Goal: Task Accomplishment & Management: Complete application form

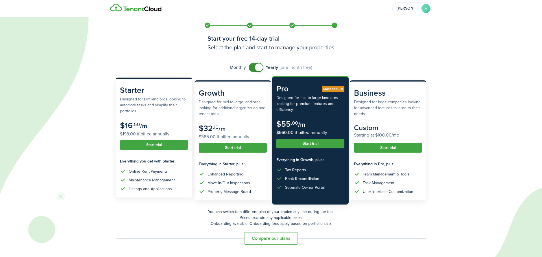
click at [141, 142] on button "Start trial" at bounding box center [154, 145] width 68 height 10
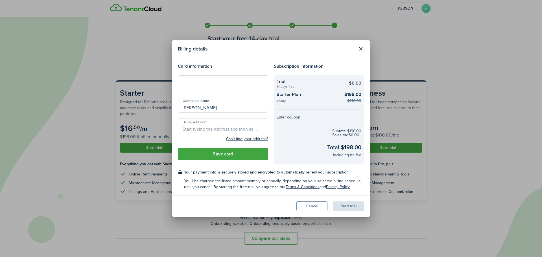
click at [184, 107] on input "[PERSON_NAME]" at bounding box center [223, 105] width 90 height 16
type input "[PERSON_NAME]"
click at [222, 140] on span "[STREET_ADDRESS]" at bounding box center [204, 139] width 35 height 6
click at [224, 158] on button "Save card" at bounding box center [223, 154] width 90 height 12
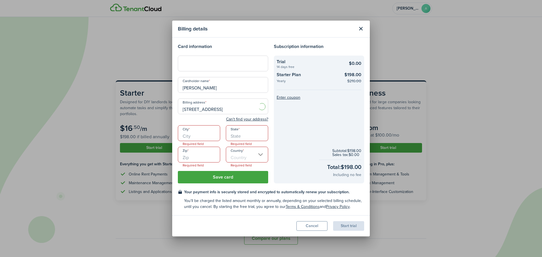
type input "[STREET_ADDRESS]"
type input "Nashua"
type input "NH"
type input "03060"
type input "[GEOGRAPHIC_DATA]"
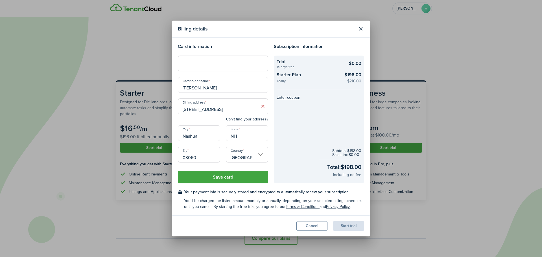
click at [224, 158] on div "Country [GEOGRAPHIC_DATA]" at bounding box center [247, 157] width 48 height 21
click at [221, 180] on button "Save card" at bounding box center [223, 177] width 90 height 12
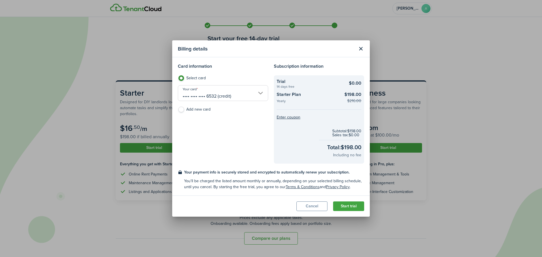
click at [346, 207] on button "Start trial" at bounding box center [348, 206] width 31 height 10
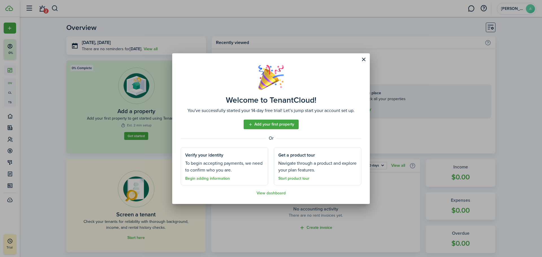
click at [279, 126] on link "Add your first property" at bounding box center [270, 125] width 55 height 10
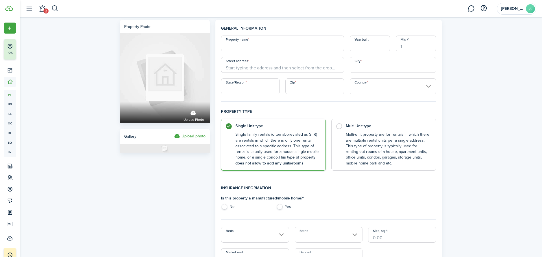
click at [264, 39] on input "Property name" at bounding box center [282, 44] width 123 height 16
type input "Milford"
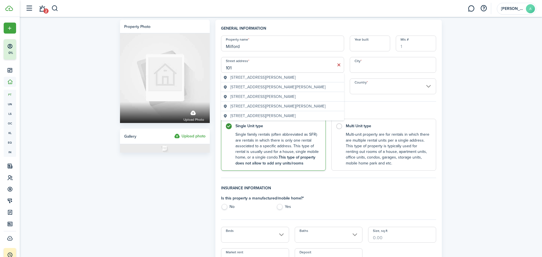
drag, startPoint x: 257, startPoint y: 70, endPoint x: 216, endPoint y: 65, distance: 41.5
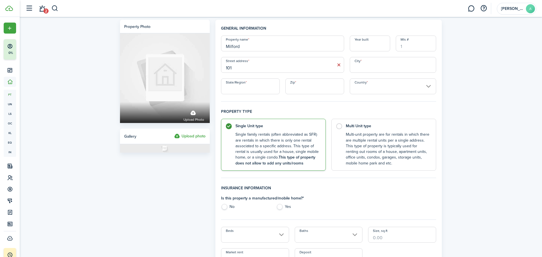
click at [262, 69] on input "101" at bounding box center [282, 65] width 123 height 16
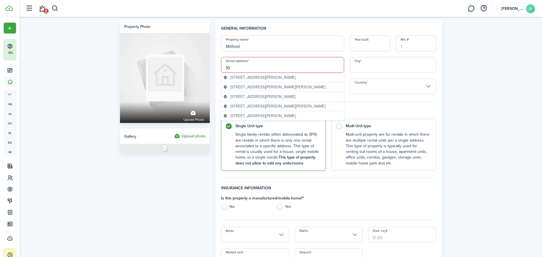
type input "1"
type input "[STREET_ADDRESS]"
type input "Milford"
type input "[US_STATE]"
type input "03055"
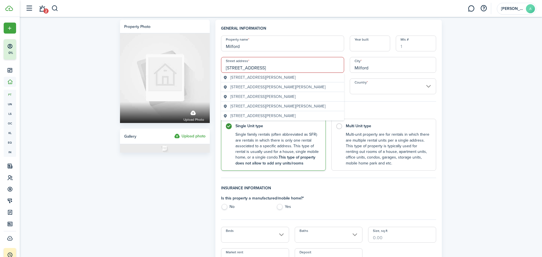
type input "[GEOGRAPHIC_DATA]"
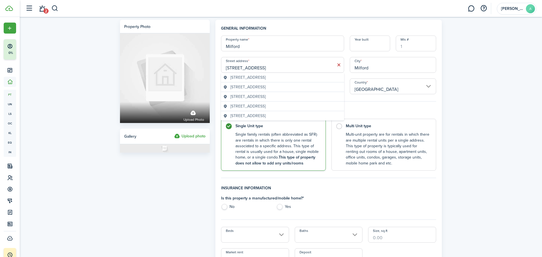
click at [240, 89] on span "[STREET_ADDRESS]" at bounding box center [247, 87] width 35 height 6
type input "[STREET_ADDRESS]"
type input "NH"
click at [340, 125] on label "Multi Unit type Multi-unit property are for rentals in which there are multiple…" at bounding box center [383, 143] width 105 height 52
radio input "false"
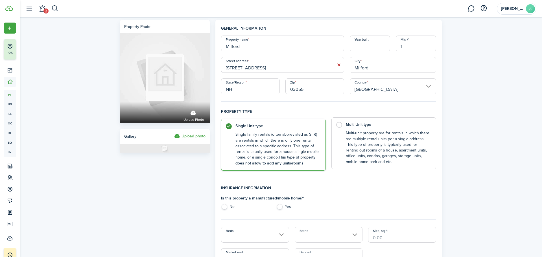
radio input "true"
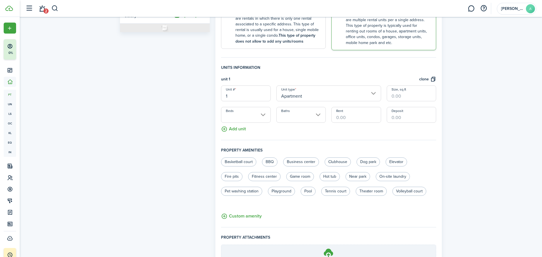
scroll to position [122, 0]
click at [252, 113] on input "Beds" at bounding box center [245, 114] width 49 height 16
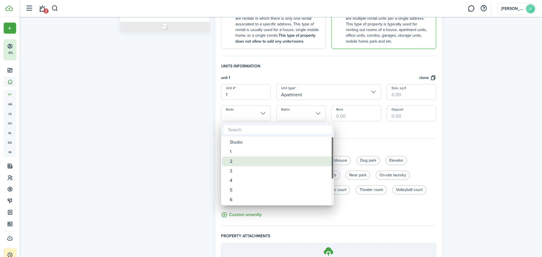
click at [239, 163] on div "2" at bounding box center [280, 162] width 100 height 10
type input "2"
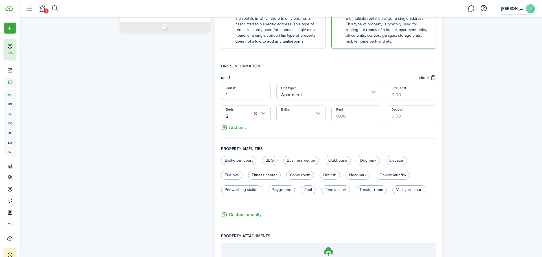
click at [312, 114] on input "Baths" at bounding box center [300, 114] width 49 height 16
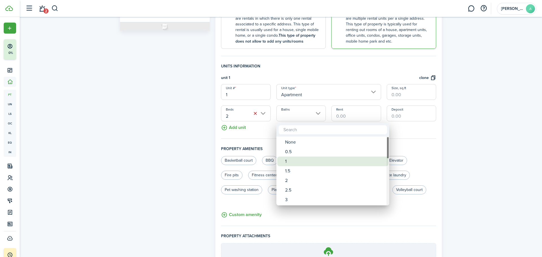
click at [295, 163] on div "1" at bounding box center [335, 162] width 100 height 10
type input "1"
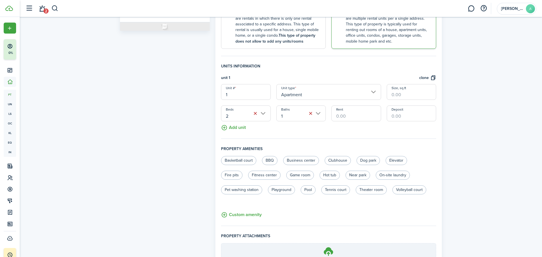
click at [349, 117] on input "Rent" at bounding box center [355, 114] width 49 height 16
type input "$1,700.00"
click at [327, 132] on fieldset "Units information unit 1 clone Unit # 1 Unit type Apartment Size, sq.ft Beds 2 …" at bounding box center [328, 101] width 215 height 76
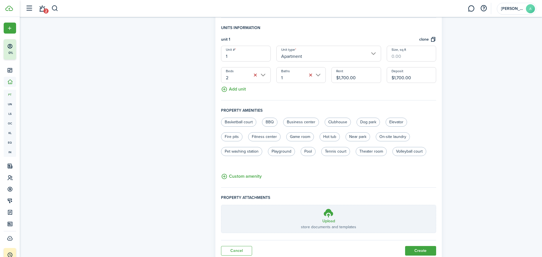
scroll to position [181, 0]
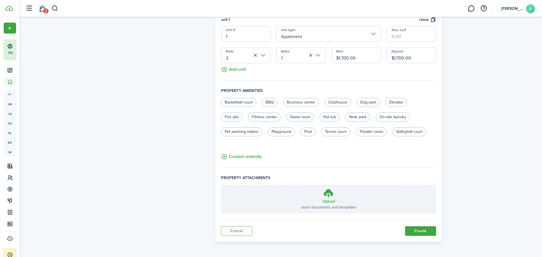
click at [424, 229] on button "Create" at bounding box center [420, 231] width 31 height 10
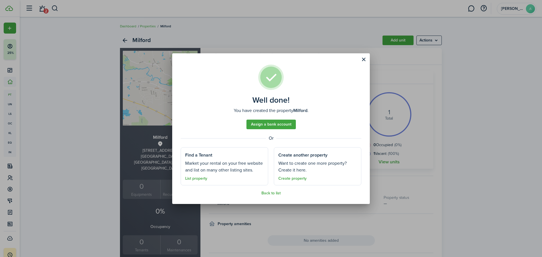
click at [363, 61] on button "Close modal" at bounding box center [364, 60] width 10 height 10
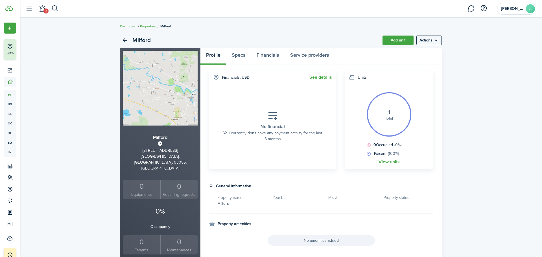
click at [434, 37] on menu-btn "Actions" at bounding box center [428, 41] width 25 height 10
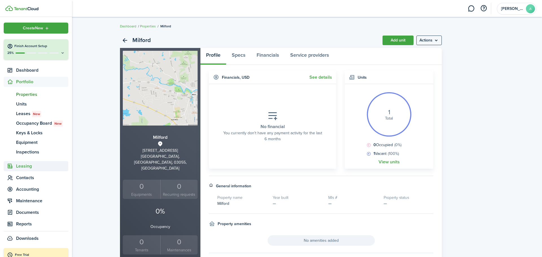
click at [21, 164] on span "Leasing" at bounding box center [42, 166] width 52 height 7
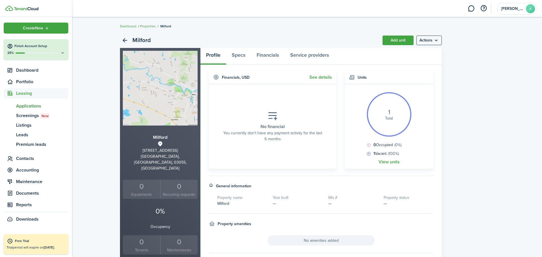
click at [30, 107] on span "Applications" at bounding box center [42, 106] width 52 height 7
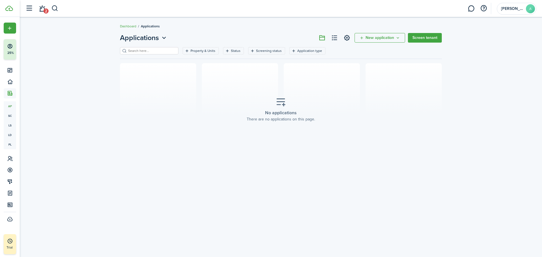
click at [374, 39] on span "New application" at bounding box center [379, 38] width 28 height 4
click at [372, 51] on link "Add application" at bounding box center [380, 50] width 49 height 10
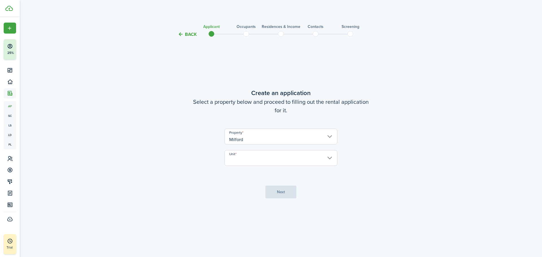
click at [284, 155] on input "Unit" at bounding box center [280, 158] width 113 height 16
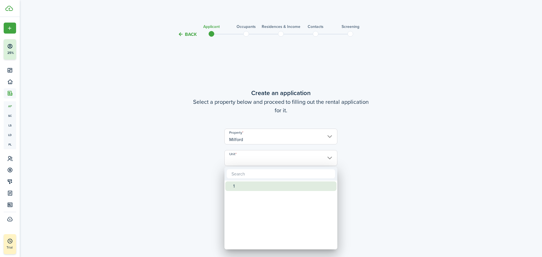
click at [265, 189] on div "1" at bounding box center [283, 186] width 100 height 10
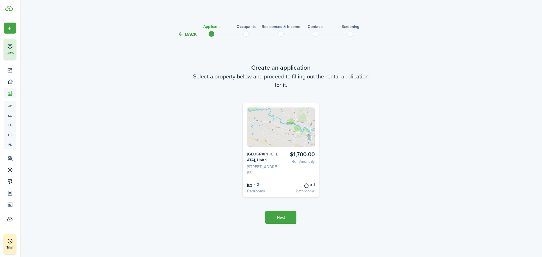
click at [279, 216] on button "Next" at bounding box center [280, 217] width 31 height 13
click at [189, 34] on button "Back" at bounding box center [187, 34] width 19 height 6
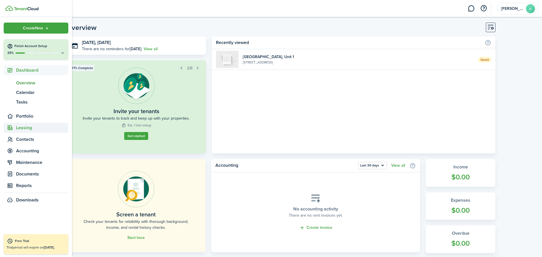
click at [14, 126] on sidebar-link-icon at bounding box center [10, 128] width 12 height 6
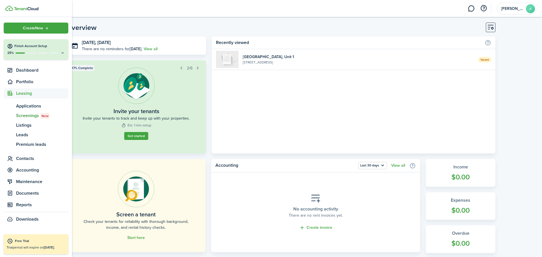
click at [24, 117] on span "Screenings New" at bounding box center [42, 115] width 52 height 7
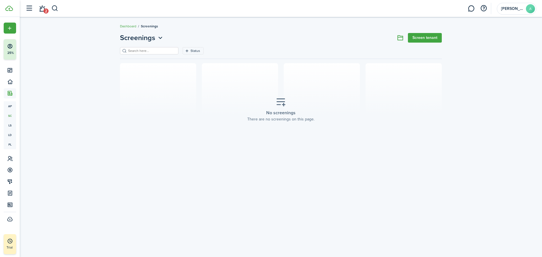
click at [427, 38] on link "Screen tenant" at bounding box center [425, 38] width 34 height 10
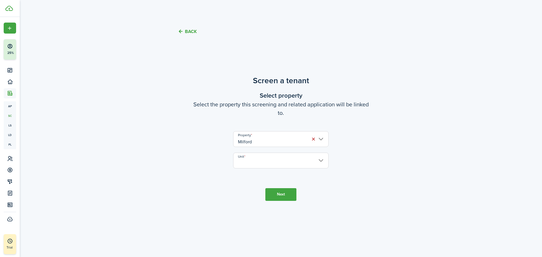
click at [288, 163] on input "Unit" at bounding box center [280, 161] width 95 height 16
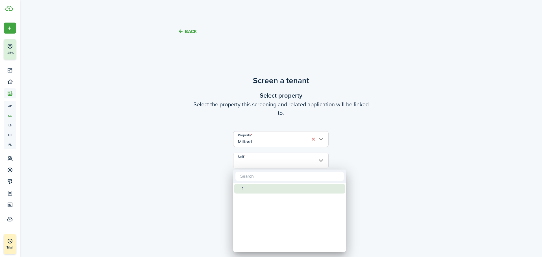
click at [268, 188] on div "1" at bounding box center [292, 189] width 100 height 10
type input "1"
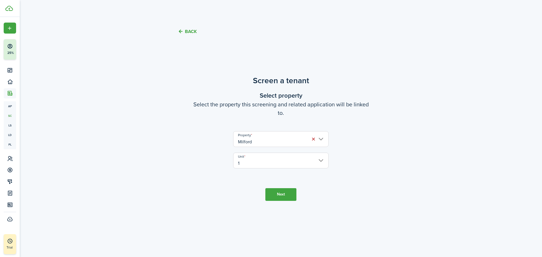
click at [276, 192] on button "Next" at bounding box center [280, 194] width 31 height 13
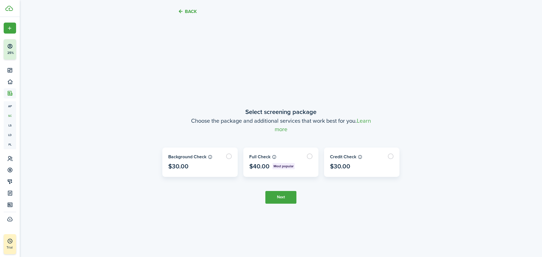
scroll to position [214, 0]
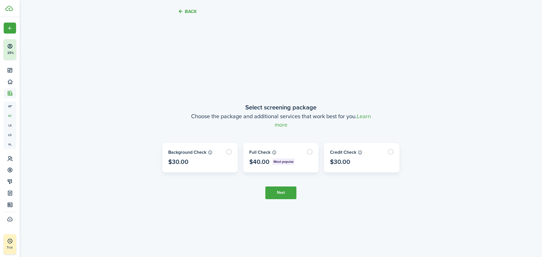
click at [188, 13] on button "Back" at bounding box center [187, 11] width 19 height 6
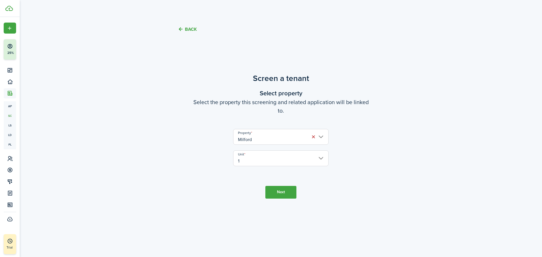
scroll to position [0, 0]
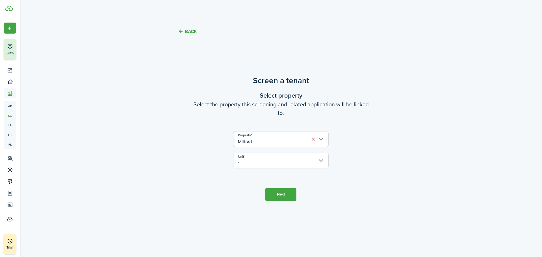
click at [185, 31] on button "Back" at bounding box center [187, 31] width 19 height 6
